Goal: Transaction & Acquisition: Purchase product/service

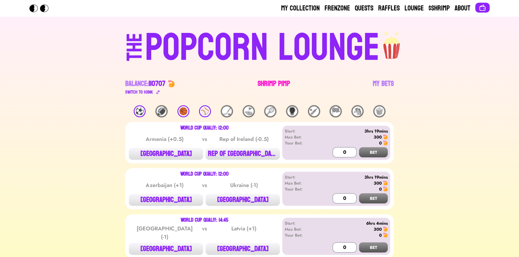
click at [269, 84] on link "Shrimp Pimp" at bounding box center [274, 87] width 32 height 17
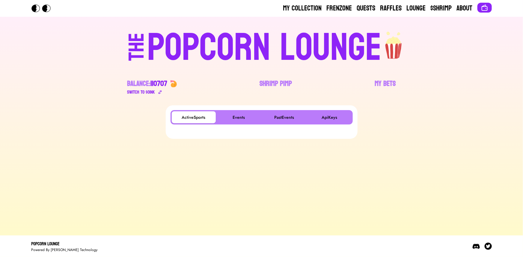
click at [243, 111] on div "ActiveSports Events PastEvents ApiKeys" at bounding box center [261, 117] width 182 height 14
click at [244, 116] on button "Events" at bounding box center [239, 117] width 44 height 12
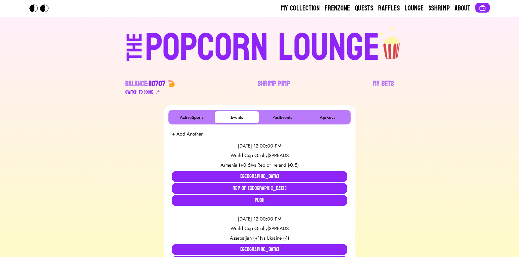
click at [196, 43] on div "POPCORN LOUNGE" at bounding box center [262, 48] width 235 height 38
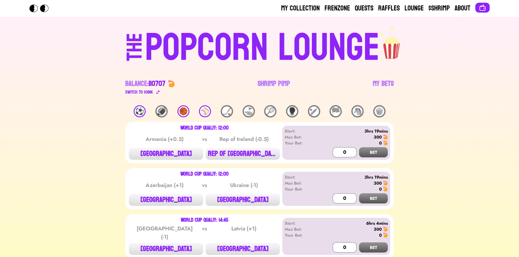
click at [140, 113] on div "⚽️" at bounding box center [140, 111] width 12 height 12
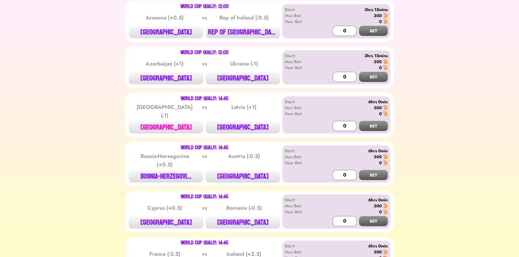
scroll to position [163, 0]
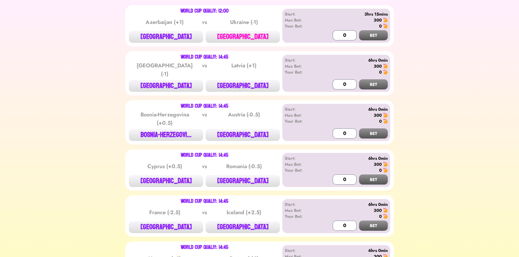
click at [240, 36] on button "[GEOGRAPHIC_DATA]" at bounding box center [243, 37] width 74 height 12
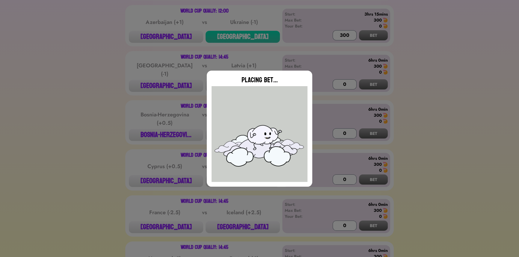
type input "0"
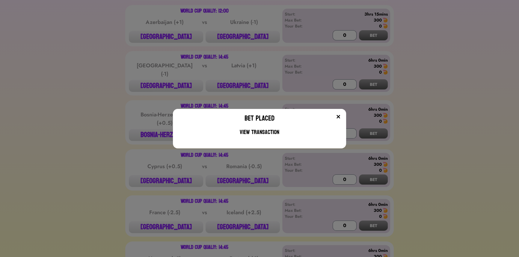
click at [130, 78] on div "Bet Placed View Transaction" at bounding box center [259, 128] width 519 height 257
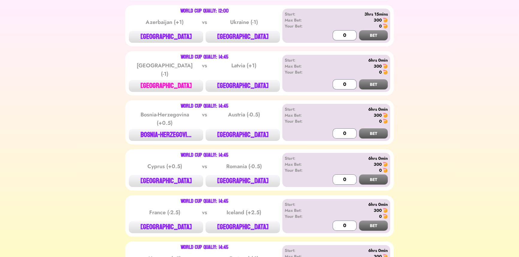
click at [169, 80] on button "[GEOGRAPHIC_DATA]" at bounding box center [166, 86] width 74 height 12
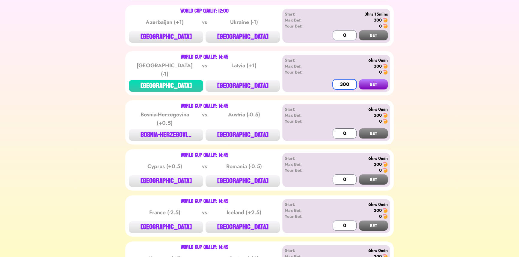
type input "300"
click at [359, 79] on button "BET" at bounding box center [373, 84] width 29 height 10
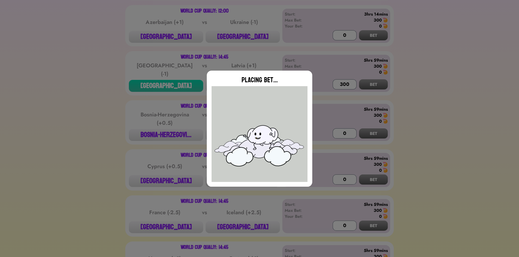
type input "0"
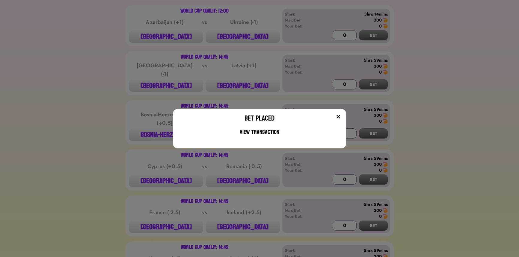
click at [145, 105] on div "Bet Placed View Transaction" at bounding box center [259, 128] width 519 height 257
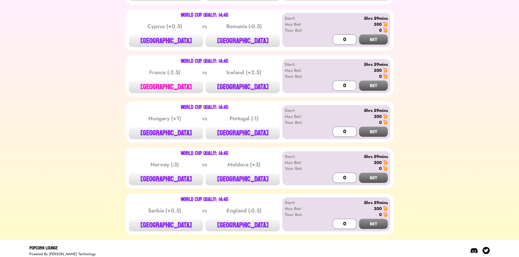
scroll to position [304, 0]
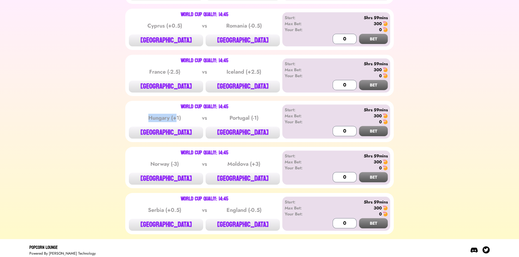
drag, startPoint x: 144, startPoint y: 120, endPoint x: 178, endPoint y: 116, distance: 33.8
click at [178, 116] on div "World Cup Qualiy: 14:45 Hungary (+1) vs Portugal (-1) HUNGARY PORTUGAL" at bounding box center [204, 122] width 151 height 34
click at [244, 133] on button "[GEOGRAPHIC_DATA]" at bounding box center [243, 133] width 74 height 12
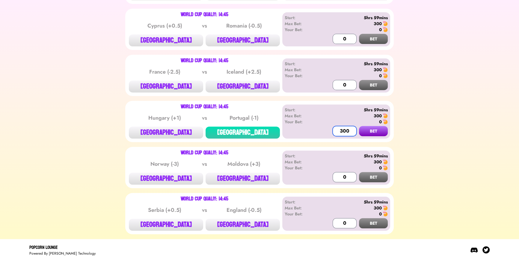
type input "300"
click at [359, 126] on button "BET" at bounding box center [373, 131] width 29 height 10
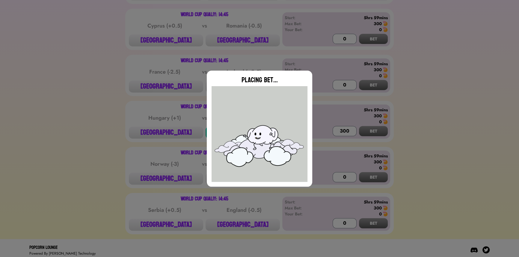
type input "0"
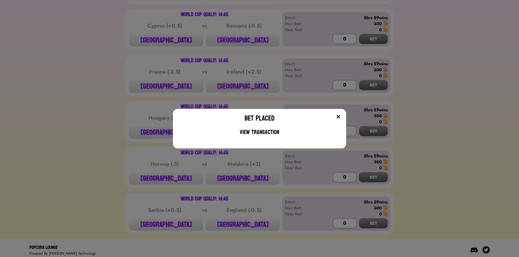
click at [149, 94] on div "Bet Placed View Transaction" at bounding box center [259, 128] width 519 height 257
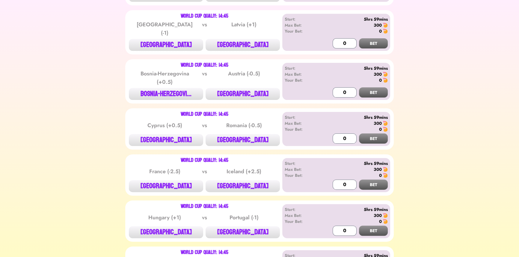
scroll to position [218, 0]
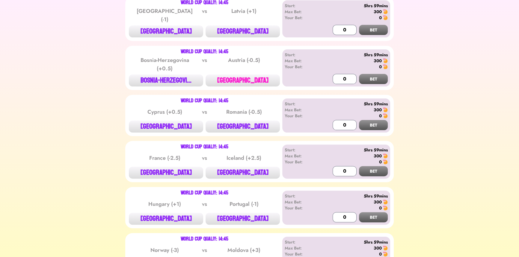
click at [241, 80] on button "[GEOGRAPHIC_DATA]" at bounding box center [243, 81] width 74 height 12
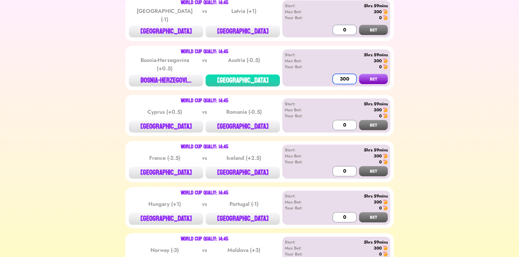
type input "300"
click at [359, 74] on button "BET" at bounding box center [373, 79] width 29 height 10
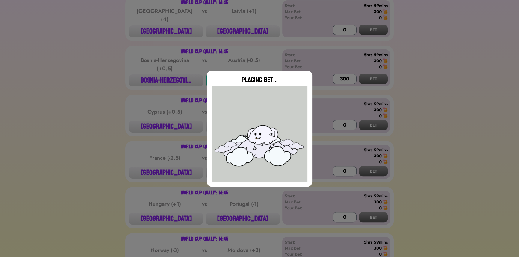
type input "0"
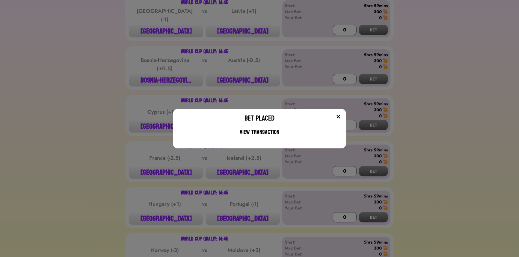
click at [146, 80] on div "Bet Placed View Transaction" at bounding box center [259, 128] width 519 height 257
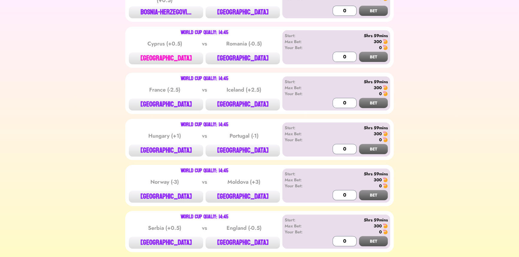
scroll to position [300, 0]
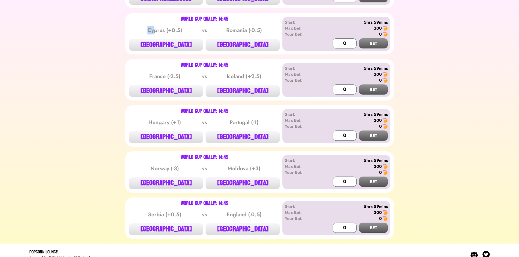
drag, startPoint x: 144, startPoint y: 28, endPoint x: 158, endPoint y: 27, distance: 13.5
click at [157, 27] on div "Cyprus (+0.5)" at bounding box center [165, 30] width 61 height 8
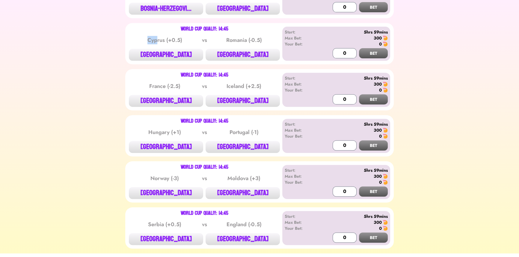
scroll to position [272, 0]
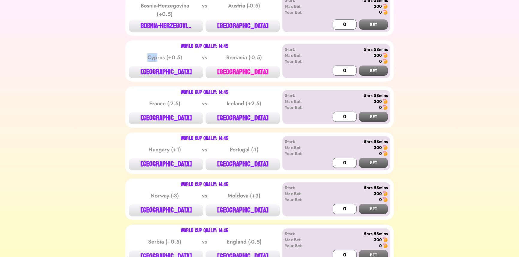
click at [240, 66] on button "[GEOGRAPHIC_DATA]" at bounding box center [243, 72] width 74 height 12
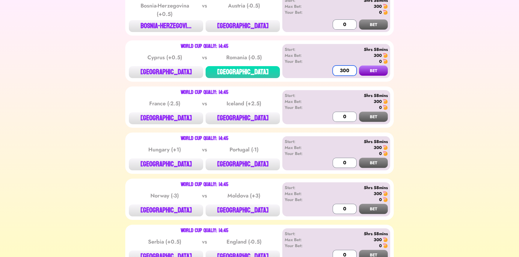
type input "300"
click at [359, 66] on button "BET" at bounding box center [373, 71] width 29 height 10
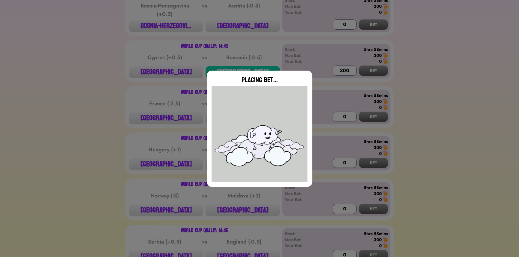
type input "0"
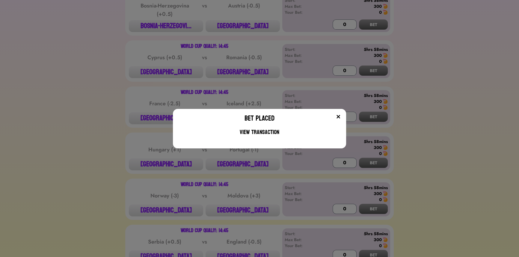
click at [144, 88] on div "Bet Placed View Transaction" at bounding box center [259, 128] width 519 height 257
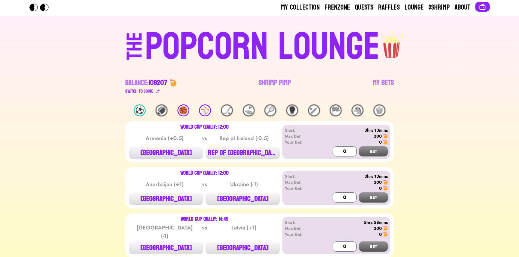
scroll to position [0, 0]
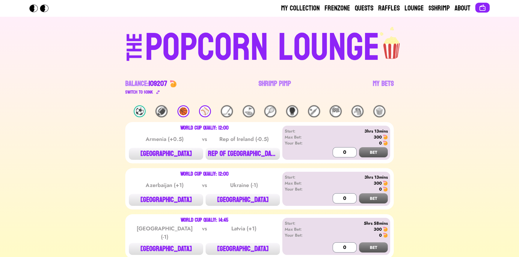
click at [206, 108] on div "⚾️" at bounding box center [205, 111] width 12 height 12
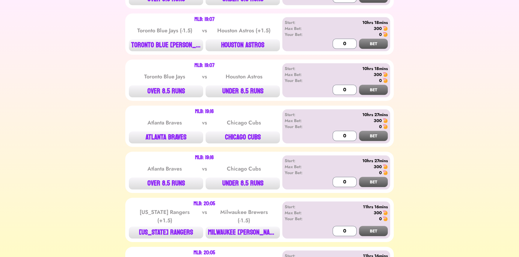
scroll to position [572, 0]
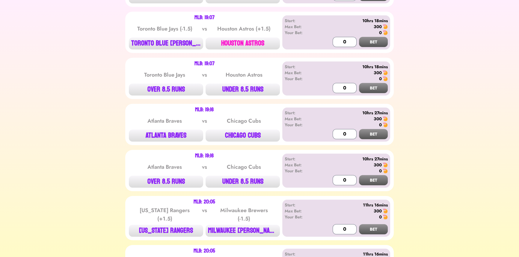
click at [241, 40] on button "HOUSTON ASTROS" at bounding box center [243, 43] width 74 height 12
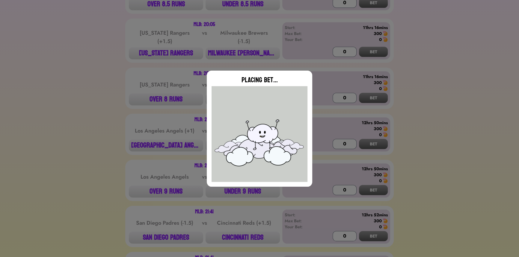
scroll to position [762, 0]
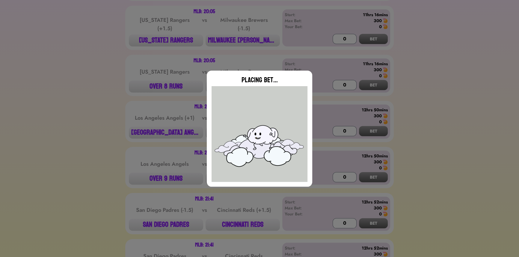
type input "0"
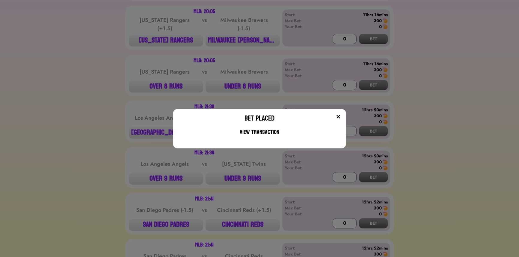
click at [114, 75] on div "Bet Placed View Transaction" at bounding box center [259, 128] width 519 height 257
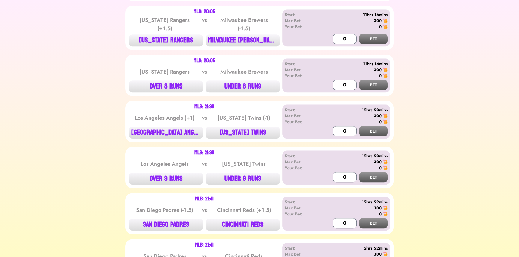
click at [155, 46] on div "MLB: 20:05 Texas Rangers (+1.5) vs Milwaukee Brewers (-1.5) TEXAS RANGERS MILWA…" at bounding box center [259, 28] width 268 height 44
click at [157, 42] on button "[US_STATE] RANGERS" at bounding box center [166, 40] width 74 height 12
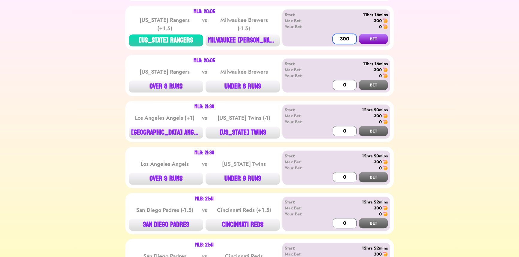
type input "300"
click at [359, 34] on button "BET" at bounding box center [373, 39] width 29 height 10
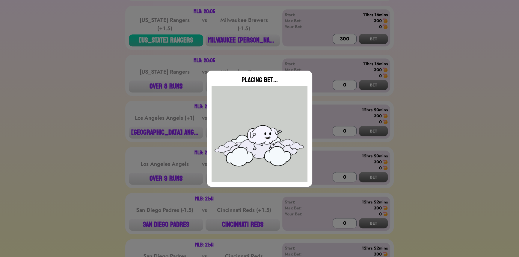
type input "0"
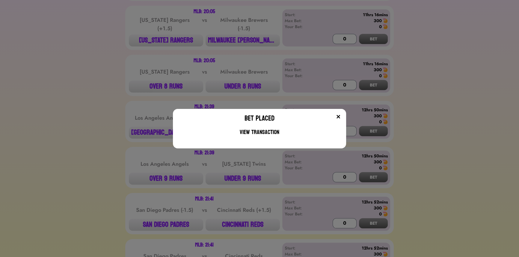
click at [95, 96] on div "Bet Placed View Transaction" at bounding box center [259, 128] width 519 height 257
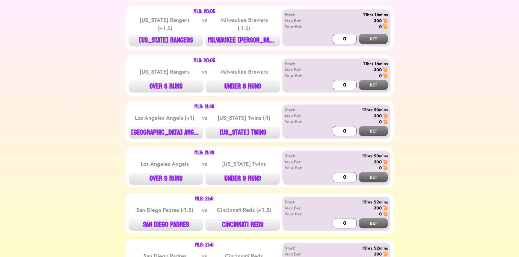
click at [249, 215] on div "MLB: 21:41 San Diego Padres (-1.5) vs Cincinnati Reds (+1.5) SAN DIEGO PADRES C…" at bounding box center [204, 214] width 151 height 34
click at [247, 225] on button "CINCINNATI REDS" at bounding box center [243, 225] width 74 height 12
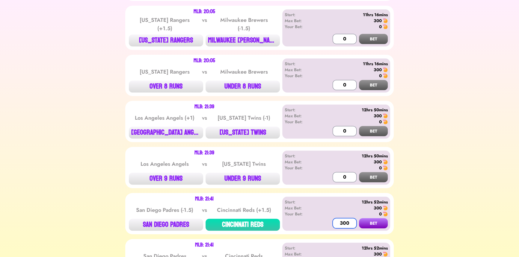
type input "300"
click at [359, 218] on button "BET" at bounding box center [373, 223] width 29 height 10
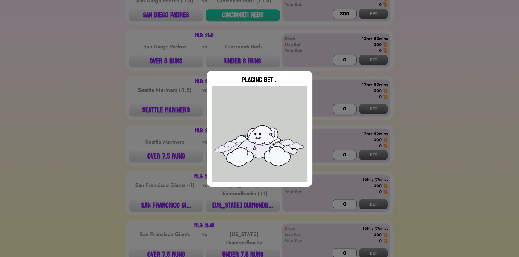
scroll to position [980, 0]
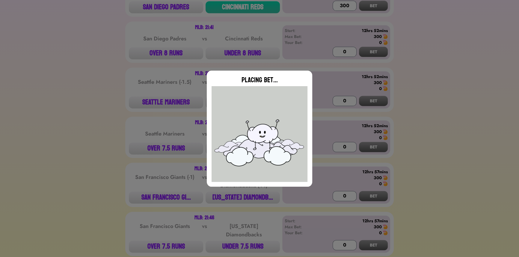
type input "0"
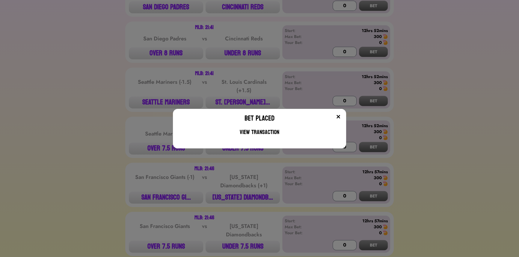
click at [113, 110] on div "Bet Placed View Transaction" at bounding box center [259, 128] width 519 height 257
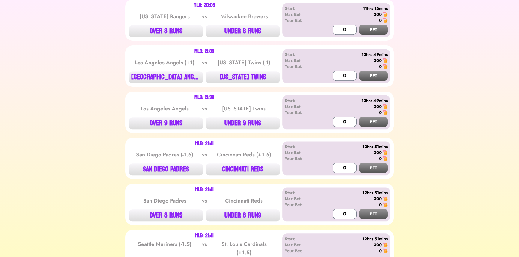
scroll to position [844, 0]
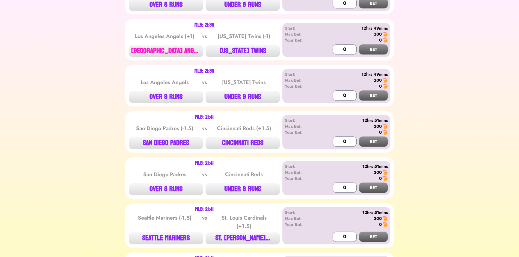
click at [182, 46] on button "[GEOGRAPHIC_DATA] ANGE..." at bounding box center [166, 51] width 74 height 12
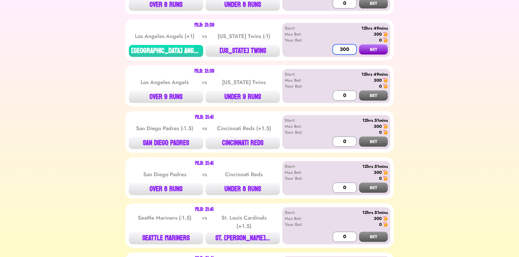
type input "300"
click at [359, 44] on button "BET" at bounding box center [373, 49] width 29 height 10
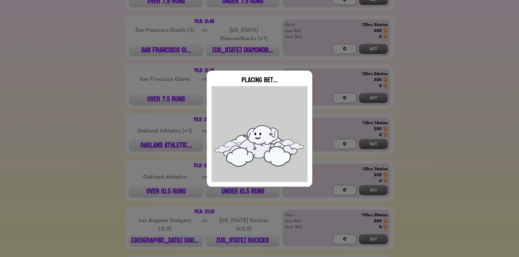
scroll to position [1144, 0]
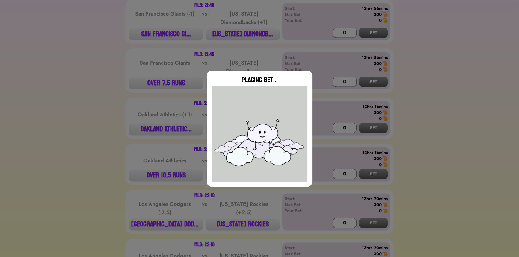
type input "0"
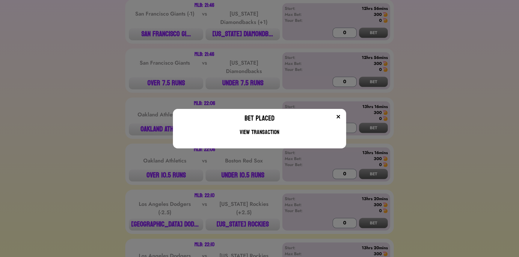
click at [90, 86] on div "Bet Placed View Transaction" at bounding box center [259, 128] width 519 height 257
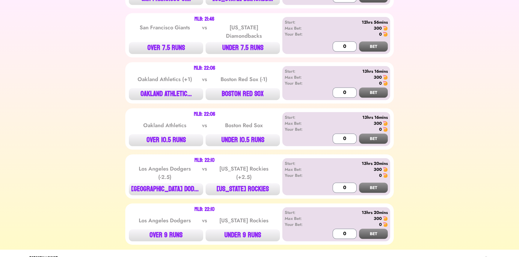
scroll to position [1188, 0]
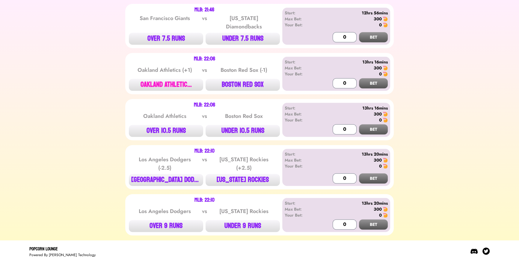
click at [175, 79] on button "OAKLAND ATHLETIC..." at bounding box center [166, 85] width 74 height 12
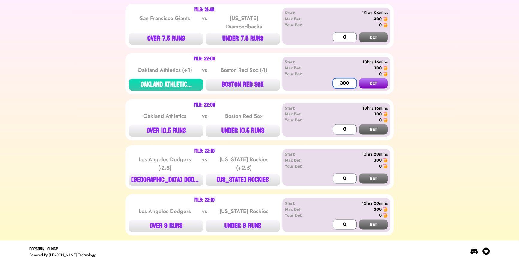
type input "300"
click at [359, 78] on button "BET" at bounding box center [373, 83] width 29 height 10
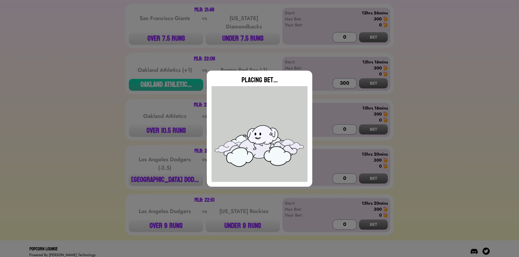
type input "0"
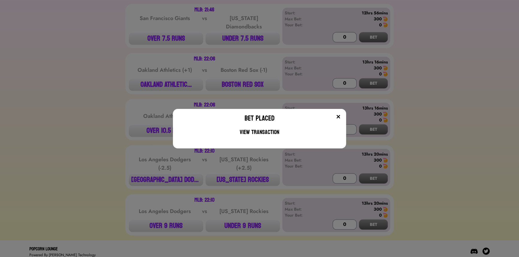
click at [55, 143] on div "Bet Placed View Transaction" at bounding box center [259, 128] width 519 height 257
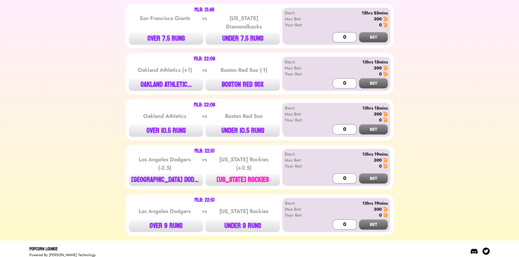
click at [250, 179] on button "[US_STATE] ROCKIES" at bounding box center [243, 180] width 74 height 12
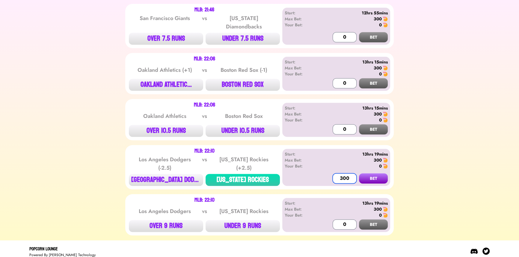
type input "300"
click at [359, 173] on button "BET" at bounding box center [373, 178] width 29 height 10
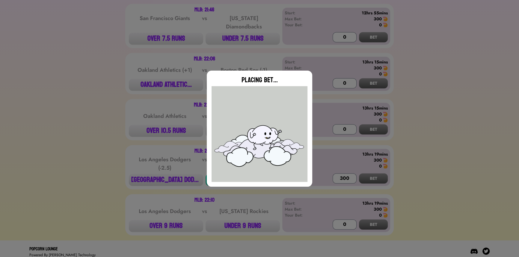
type input "0"
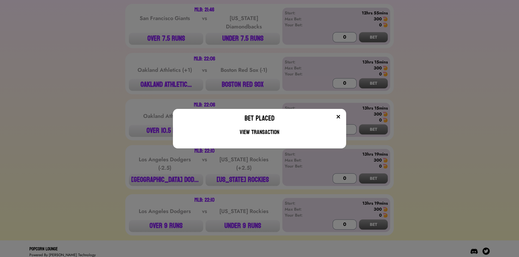
click at [150, 83] on div "Bet Placed View Transaction" at bounding box center [259, 128] width 519 height 257
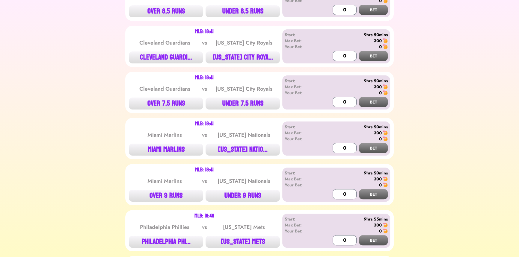
scroll to position [0, 0]
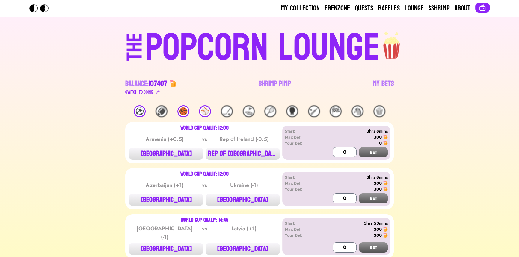
click at [383, 77] on div "Balance: 107407 Switch to $ OINK Shrimp Pimp My Bets" at bounding box center [259, 81] width 268 height 29
click at [376, 84] on link "My Bets" at bounding box center [383, 87] width 21 height 17
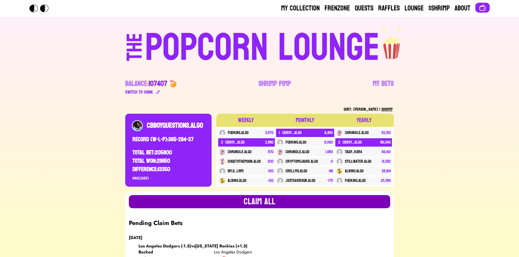
click at [195, 200] on button "Claim all" at bounding box center [259, 201] width 261 height 13
